Goal: Task Accomplishment & Management: Use online tool/utility

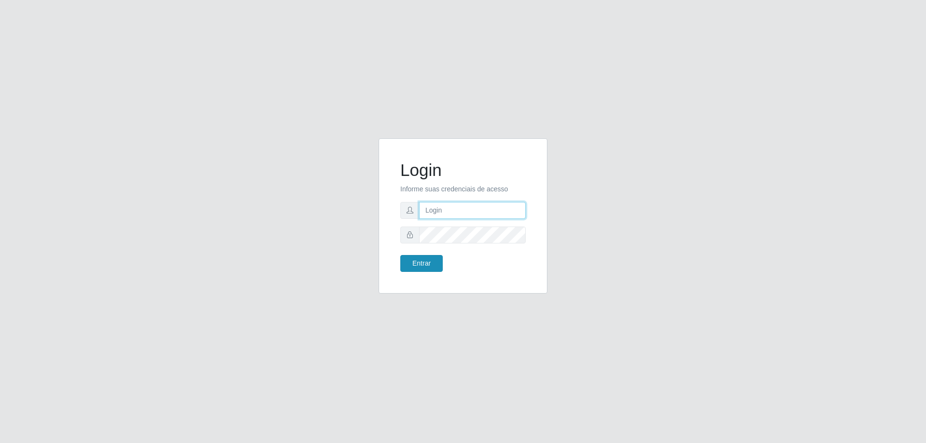
type input "[EMAIL_ADDRESS][DOMAIN_NAME]"
click at [423, 267] on button "Entrar" at bounding box center [421, 263] width 42 height 17
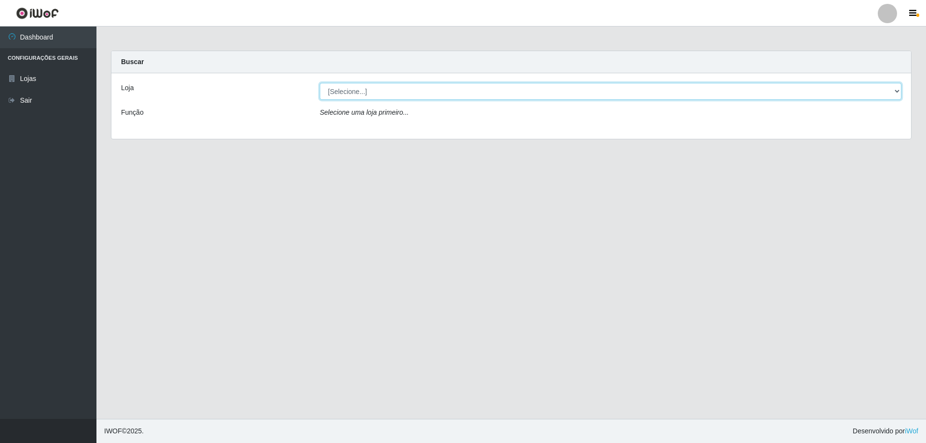
click at [892, 88] on select "[Selecione...] SuperShow Bis - [GEOGRAPHIC_DATA]" at bounding box center [610, 91] width 581 height 17
select select "59"
click at [320, 83] on select "[Selecione...] SuperShow Bis - [GEOGRAPHIC_DATA]" at bounding box center [610, 91] width 581 height 17
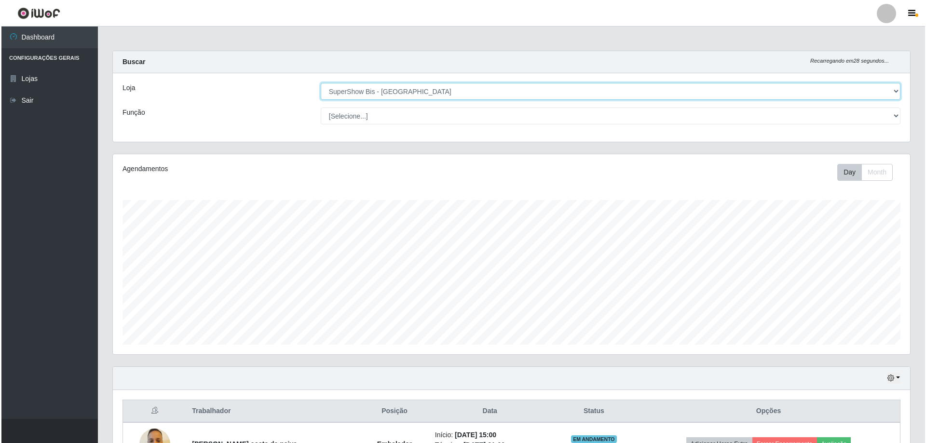
scroll to position [68, 0]
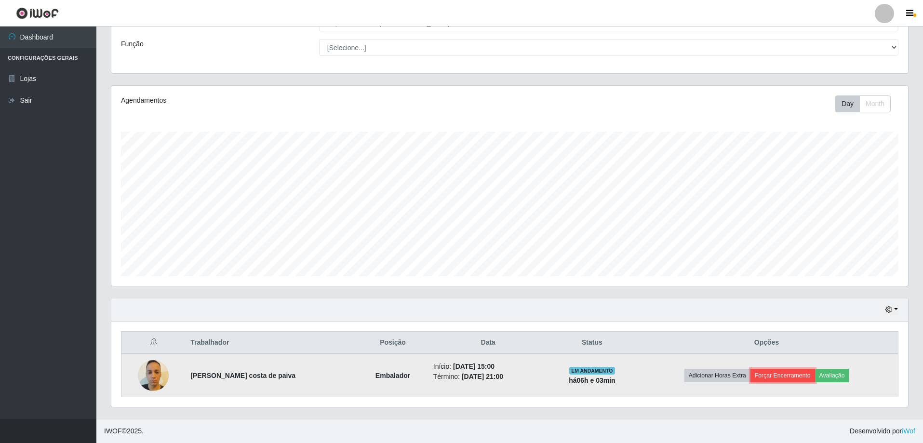
click at [793, 375] on button "Forçar Encerramento" at bounding box center [783, 376] width 65 height 14
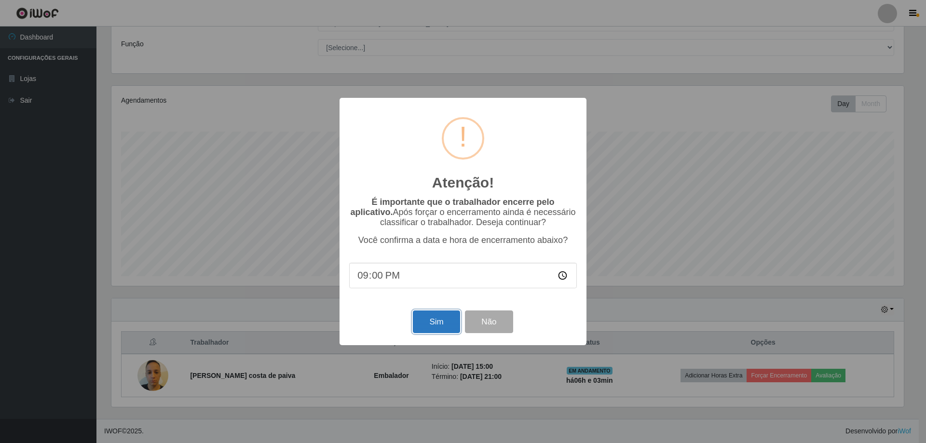
click at [423, 325] on button "Sim" at bounding box center [436, 322] width 47 height 23
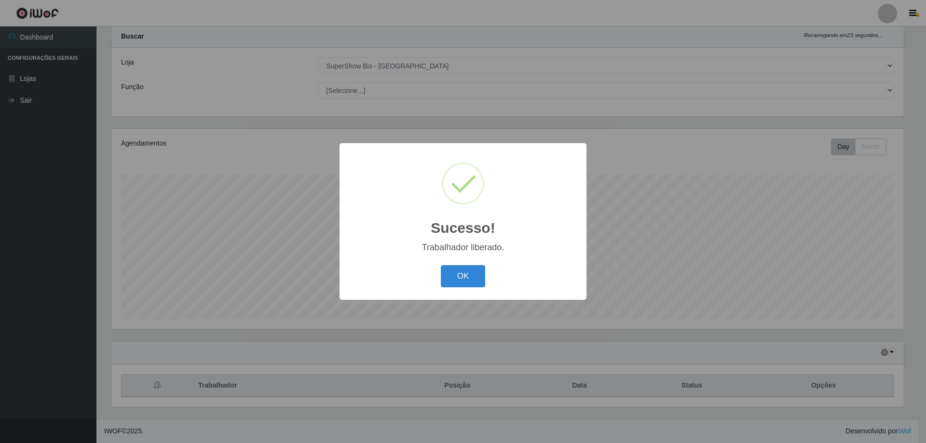
click at [441, 265] on button "OK" at bounding box center [463, 276] width 45 height 23
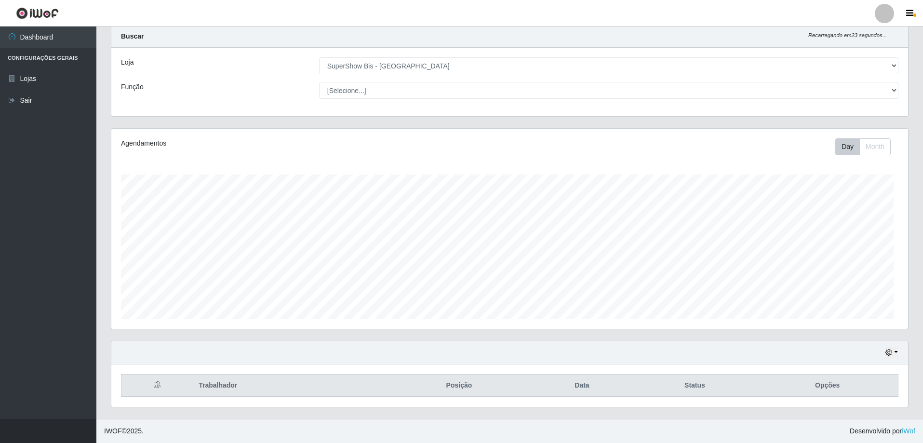
scroll to position [200, 797]
